Goal: Use online tool/utility

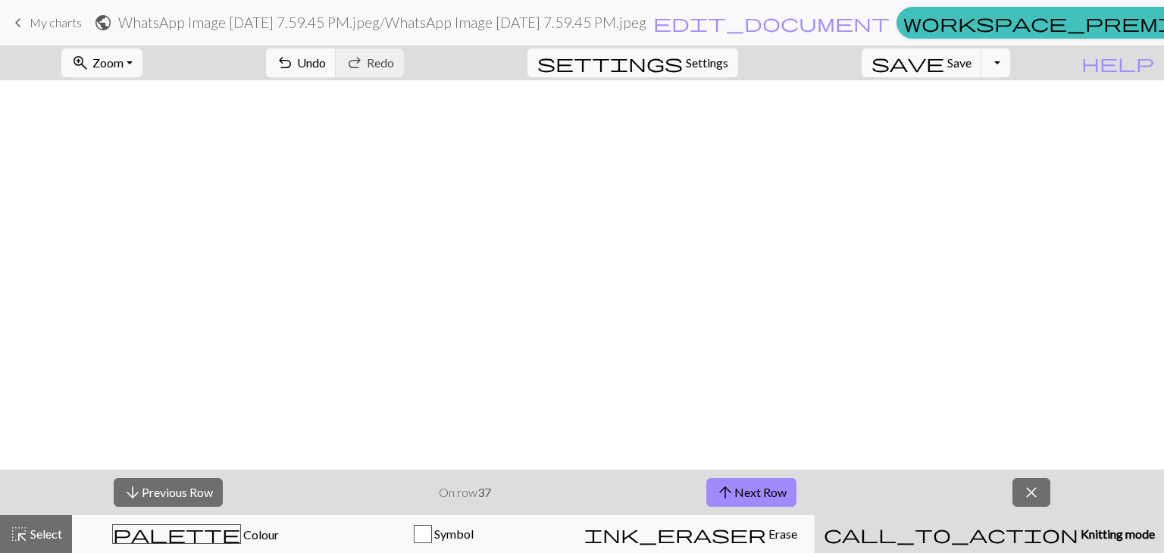
scroll to position [576, 0]
click at [724, 496] on span "arrow_upward" at bounding box center [725, 492] width 18 height 21
click at [738, 486] on button "arrow_upward Next Row" at bounding box center [751, 492] width 90 height 29
click at [731, 494] on span "arrow_upward" at bounding box center [725, 492] width 18 height 21
click at [721, 488] on span "arrow_upward" at bounding box center [725, 492] width 18 height 21
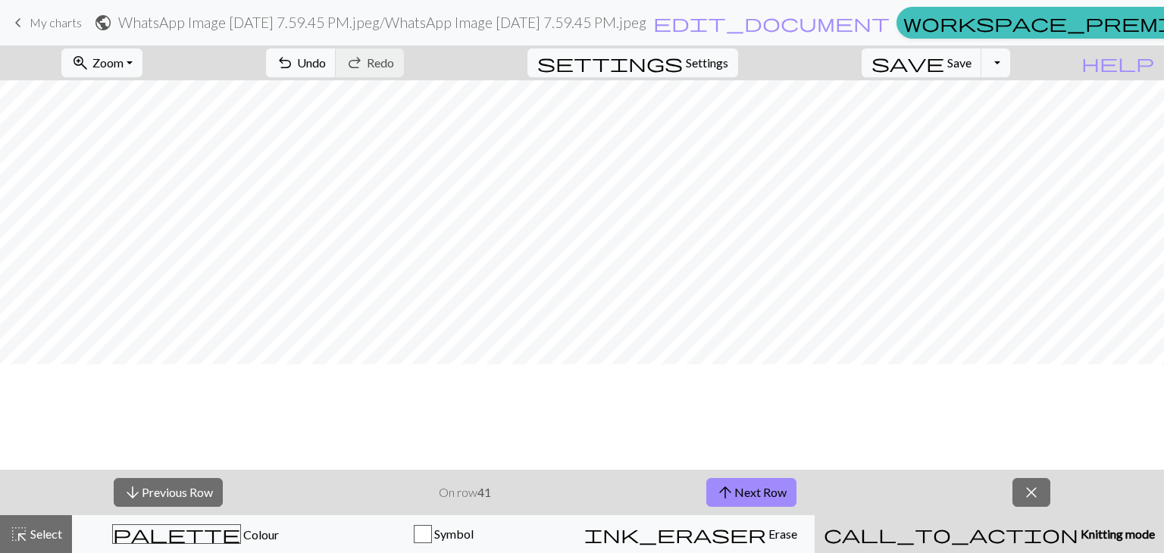
scroll to position [401, 0]
click at [722, 482] on span "arrow_upward" at bounding box center [725, 492] width 18 height 21
click at [729, 483] on span "arrow_upward" at bounding box center [725, 492] width 18 height 21
click at [722, 498] on span "arrow_upward" at bounding box center [725, 492] width 18 height 21
click at [743, 495] on button "arrow_upward Next Row" at bounding box center [751, 492] width 90 height 29
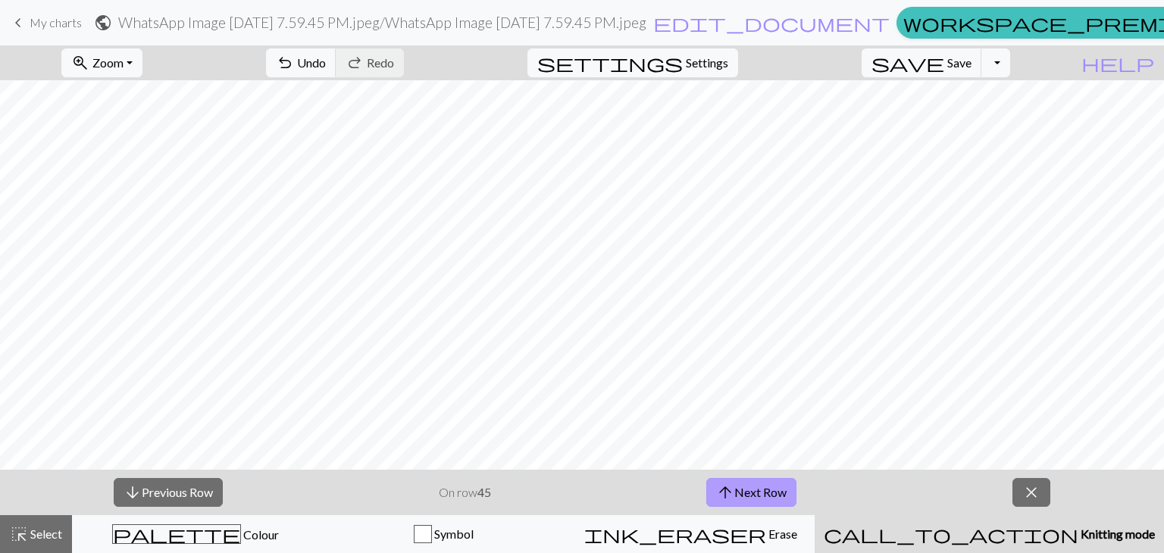
click at [717, 500] on span "arrow_upward" at bounding box center [725, 492] width 18 height 21
click at [758, 501] on button "arrow_upward Next Row" at bounding box center [751, 492] width 90 height 29
click at [743, 488] on button "arrow_upward Next Row" at bounding box center [751, 492] width 90 height 29
click at [724, 485] on span "arrow_upward" at bounding box center [725, 492] width 18 height 21
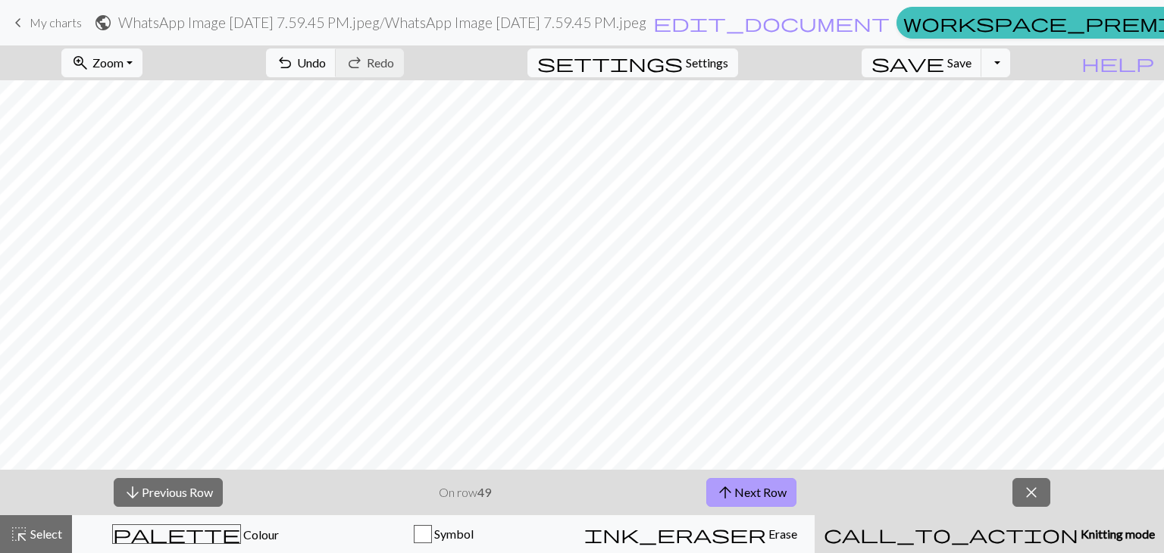
click at [724, 484] on span "arrow_upward" at bounding box center [725, 492] width 18 height 21
click at [712, 496] on button "arrow_upward Next Row" at bounding box center [751, 492] width 90 height 29
click at [734, 496] on button "arrow_upward Next Row" at bounding box center [751, 492] width 90 height 29
click at [740, 503] on button "arrow_upward Next Row" at bounding box center [751, 492] width 90 height 29
